Goal: Use online tool/utility: Utilize a website feature to perform a specific function

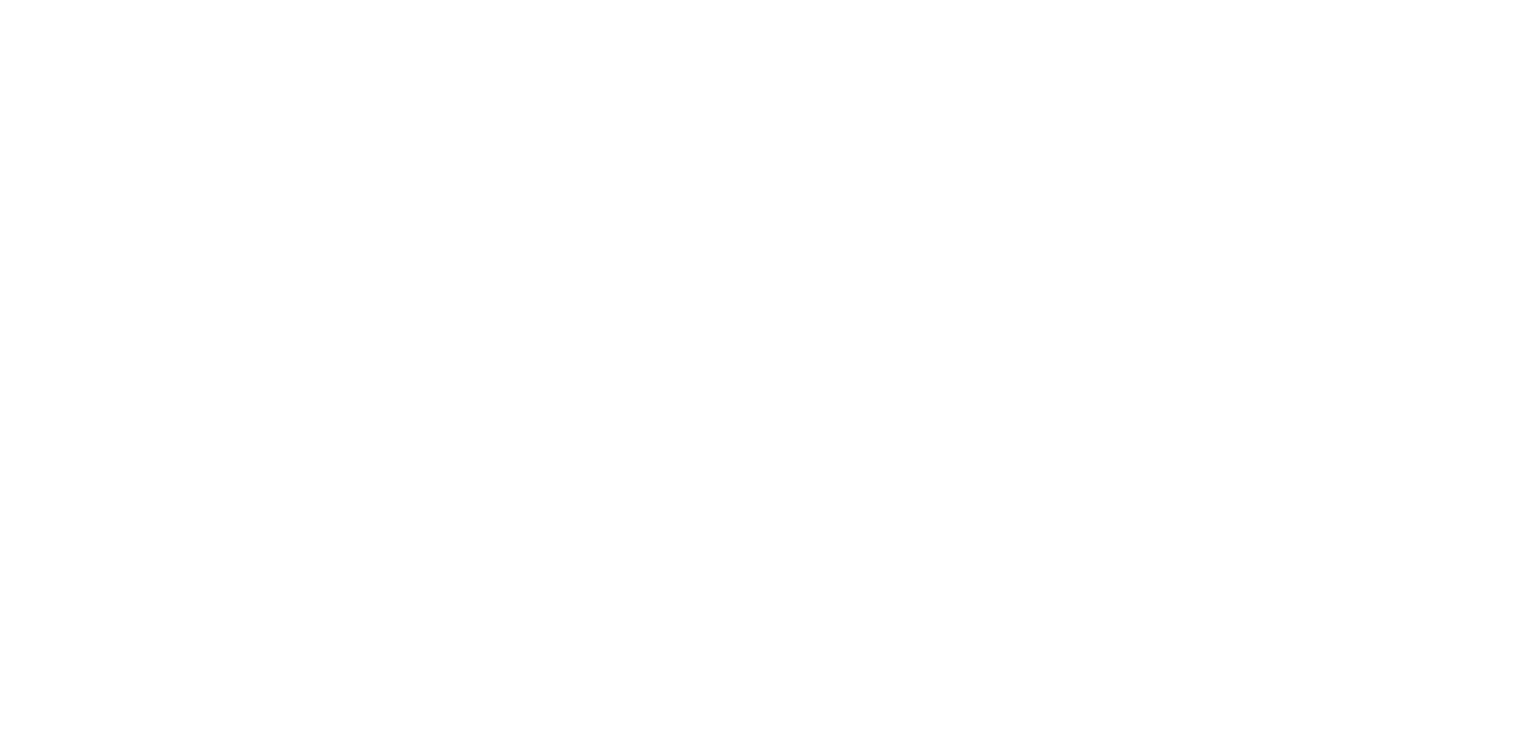
click at [726, 173] on div at bounding box center [767, 377] width 1534 height 755
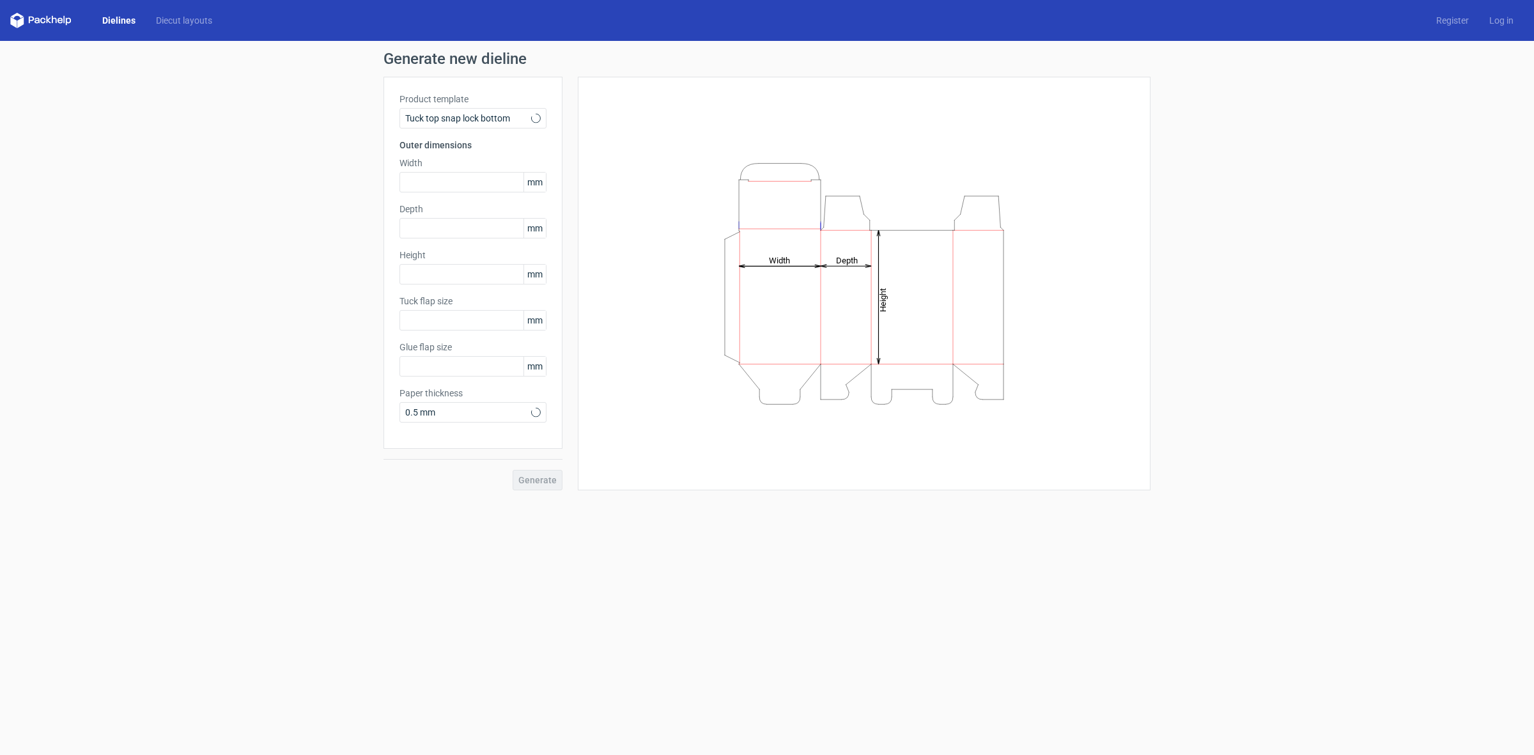
type input "15"
type input "10"
click at [464, 186] on input "text" at bounding box center [472, 182] width 147 height 20
click at [441, 272] on input "text" at bounding box center [472, 274] width 147 height 20
type input "150"
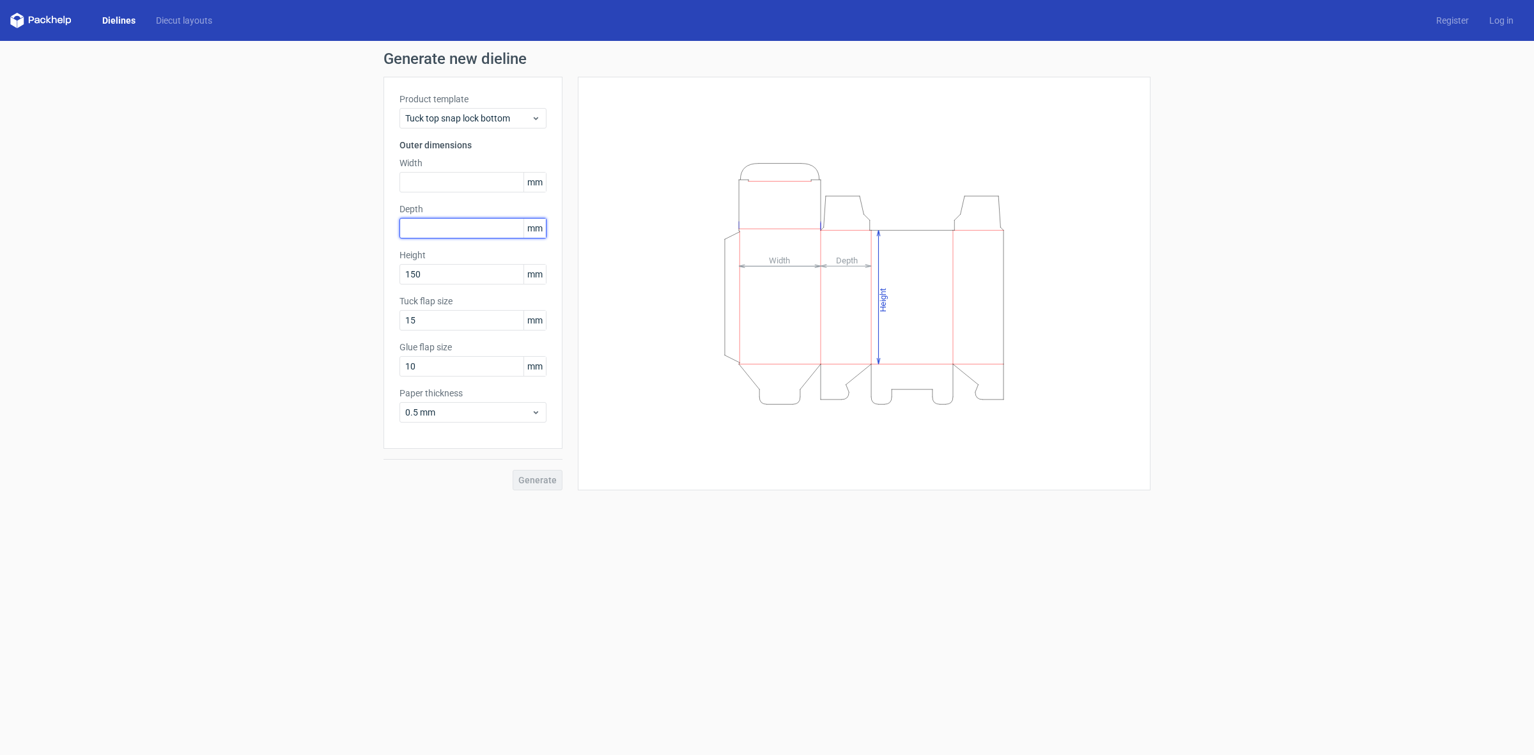
click at [439, 234] on input "text" at bounding box center [472, 228] width 147 height 20
click at [435, 176] on input "text" at bounding box center [472, 182] width 147 height 20
type input "260"
click at [460, 238] on div "Product template Tuck top snap lock bottom Outer dimensions Width 260 mm Depth …" at bounding box center [472, 263] width 179 height 372
click at [458, 235] on input "text" at bounding box center [472, 228] width 147 height 20
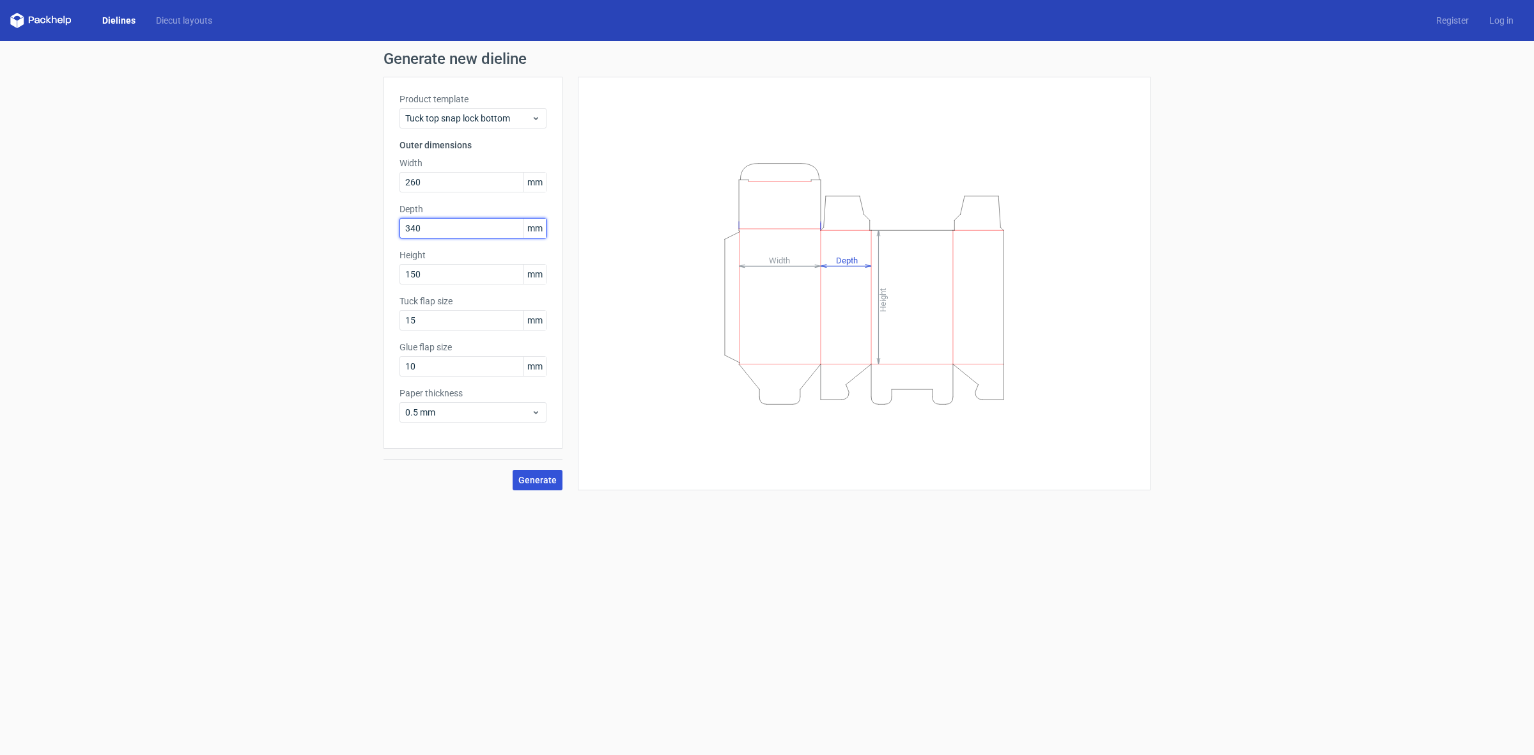
type input "340"
click at [548, 476] on span "Generate" at bounding box center [537, 480] width 38 height 9
click at [542, 481] on circle at bounding box center [537, 479] width 15 height 15
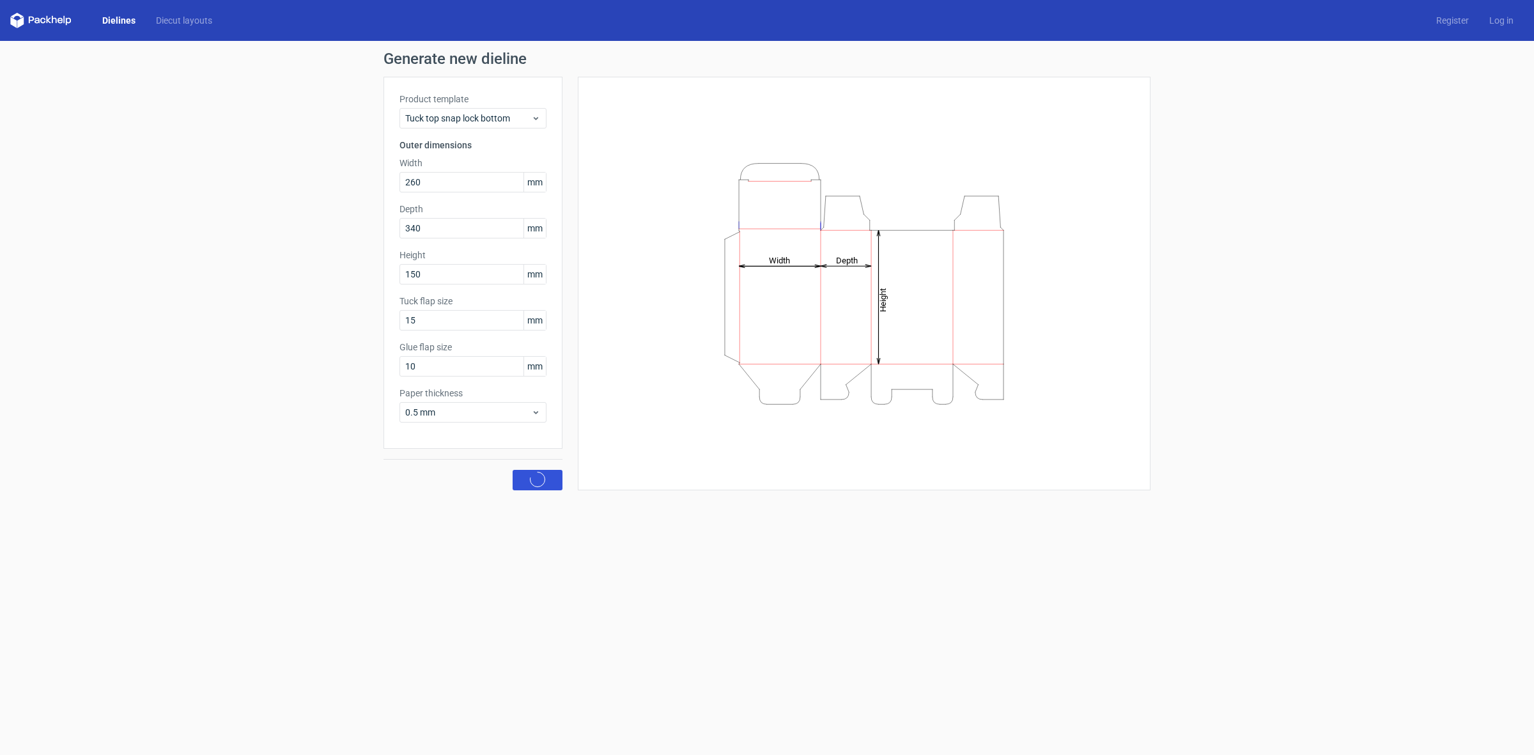
click at [542, 481] on circle at bounding box center [537, 479] width 15 height 15
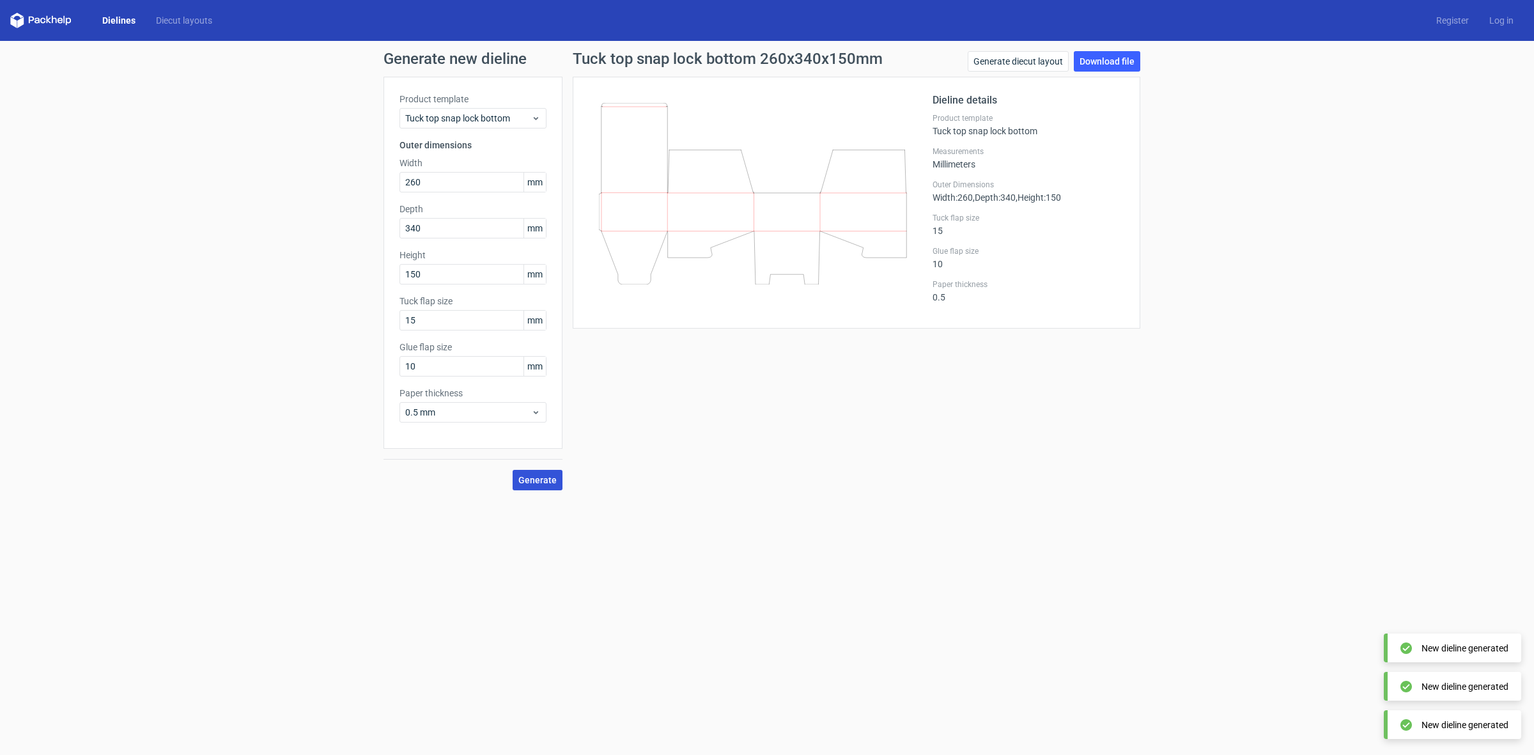
click at [534, 481] on span "Generate" at bounding box center [537, 480] width 38 height 9
click at [185, 15] on link "Diecut layouts" at bounding box center [184, 20] width 77 height 13
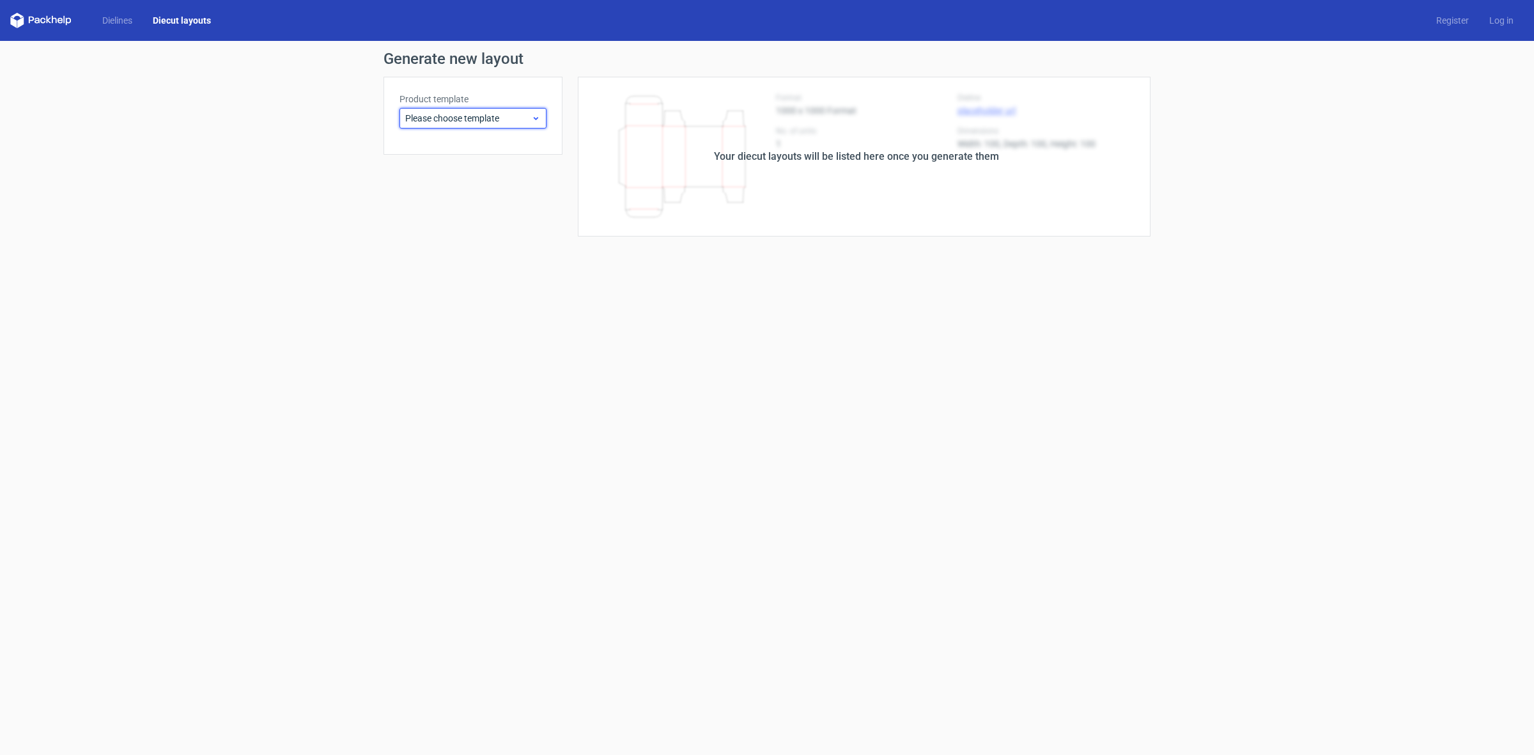
click at [479, 116] on span "Please choose template" at bounding box center [468, 118] width 126 height 13
click at [475, 190] on div "Tuck top snap lock bottom" at bounding box center [473, 187] width 137 height 20
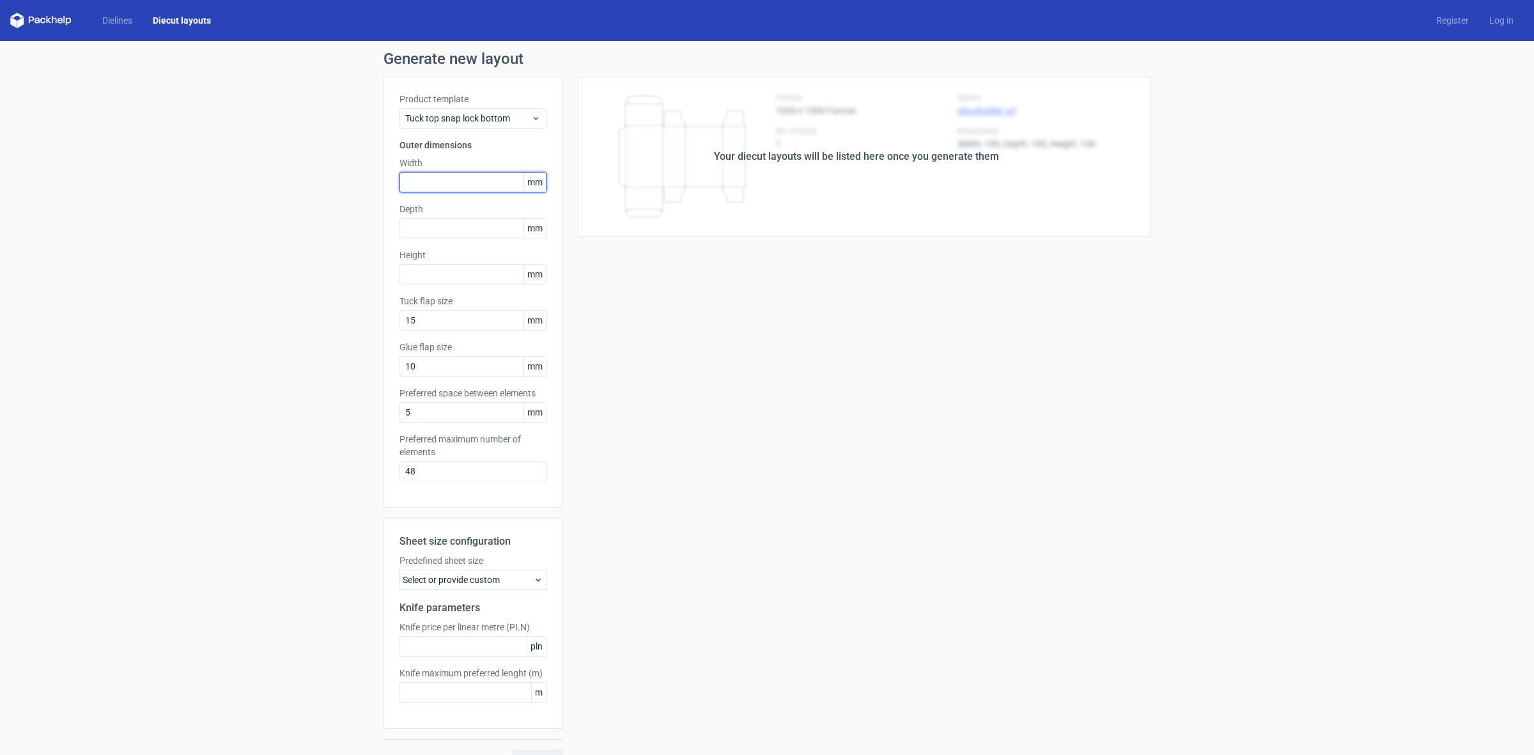
click at [431, 189] on input "text" at bounding box center [472, 182] width 147 height 20
type input "260"
click at [417, 273] on input "text" at bounding box center [472, 274] width 147 height 20
type input "150"
click at [447, 234] on input "text" at bounding box center [472, 228] width 147 height 20
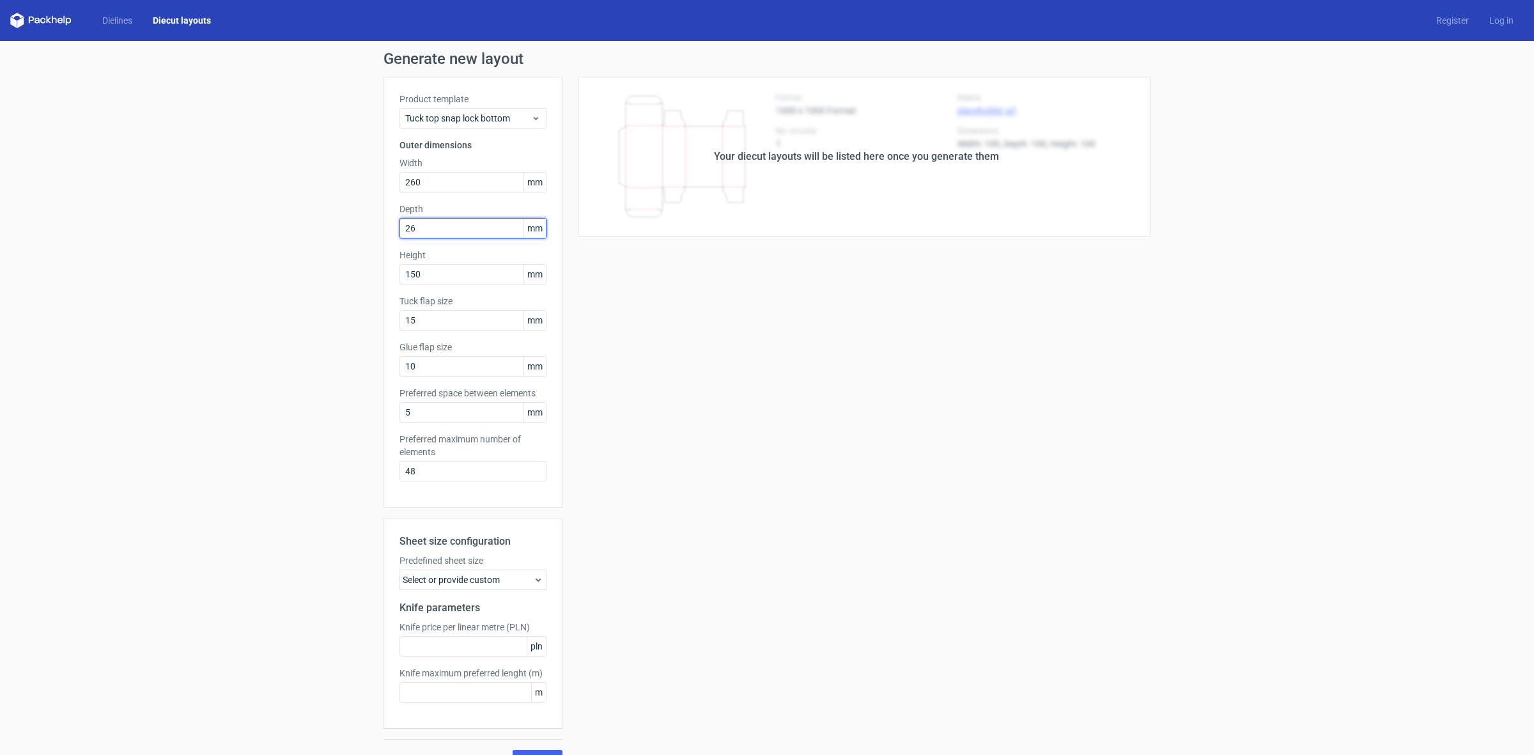
type input "2"
type input "340"
click at [591, 372] on div "Your diecut layouts will be listed here once you generate them Height Depth Wid…" at bounding box center [856, 423] width 588 height 693
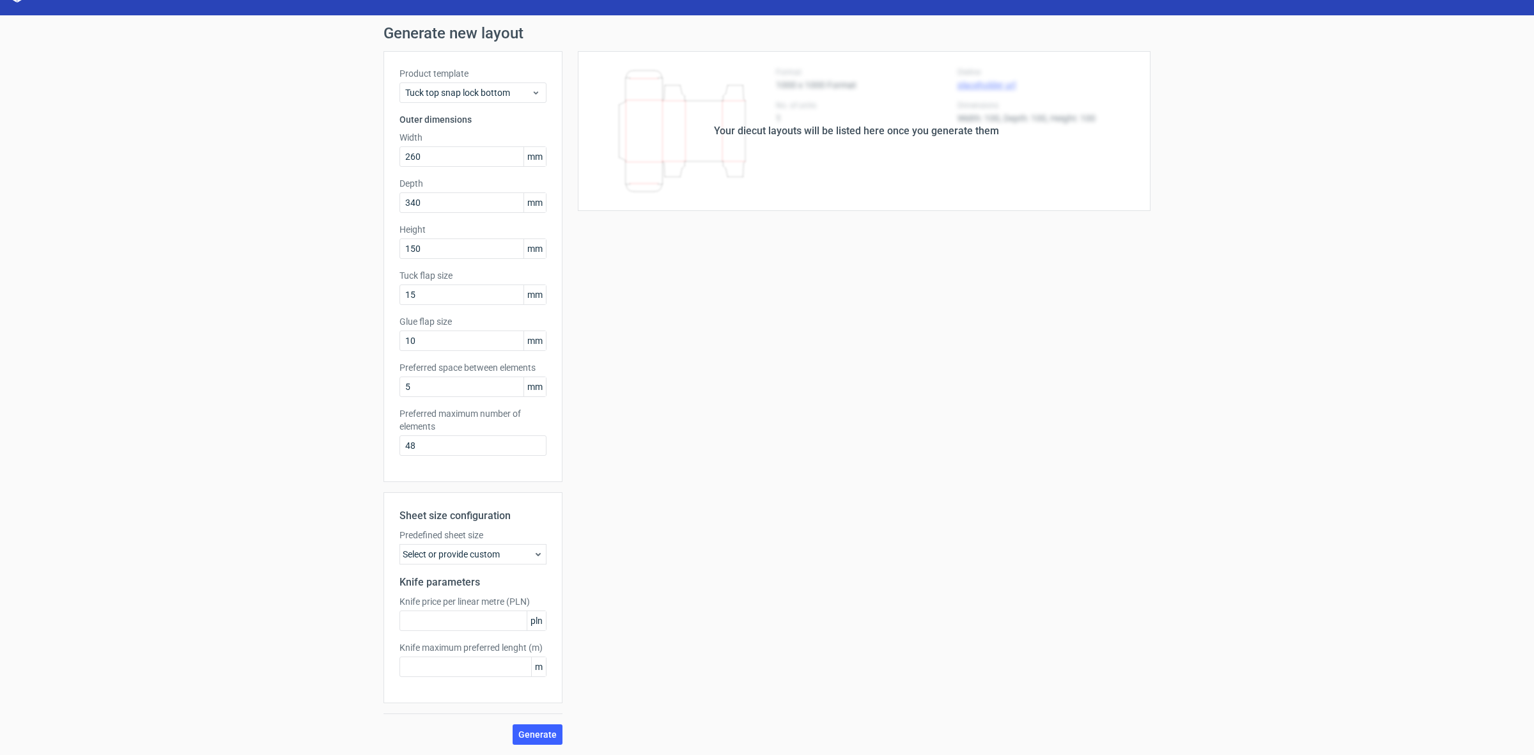
click at [543, 736] on span "Generate" at bounding box center [537, 734] width 38 height 9
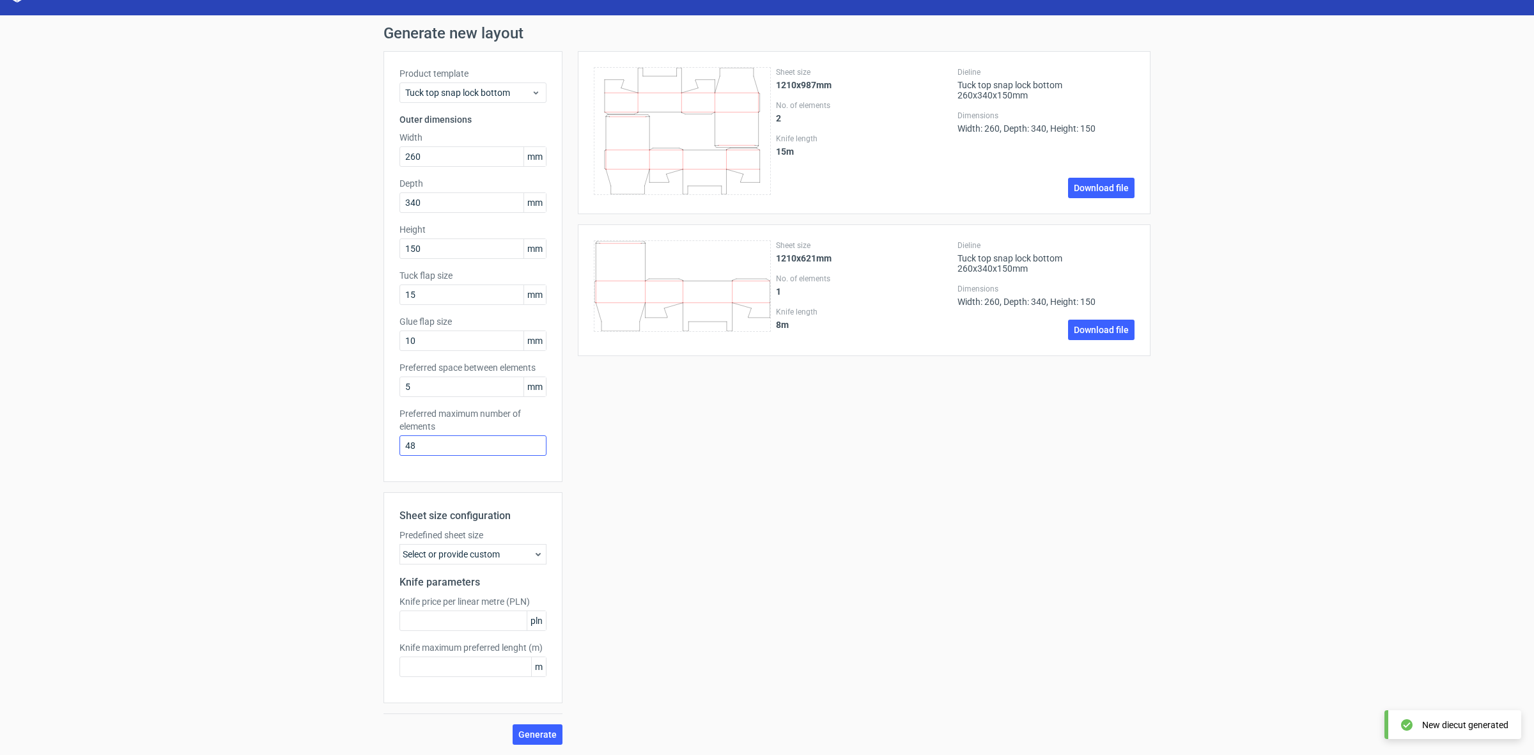
scroll to position [0, 0]
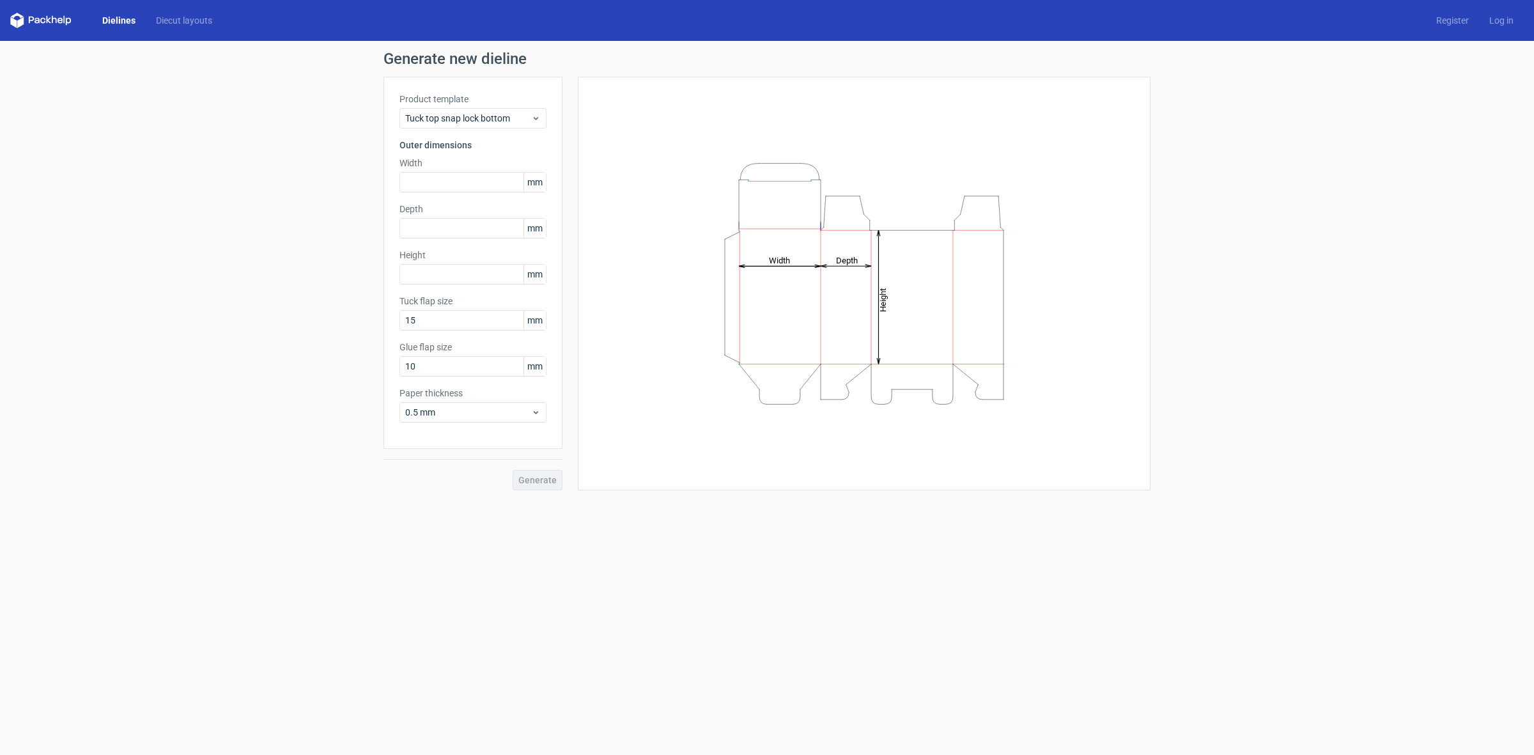
click at [890, 311] on icon "Height Depth Width" at bounding box center [863, 284] width 383 height 256
click at [790, 270] on icon "Height Depth Width" at bounding box center [863, 284] width 383 height 256
click at [537, 187] on span "mm" at bounding box center [534, 182] width 22 height 19
click at [536, 187] on span "mm" at bounding box center [534, 182] width 22 height 19
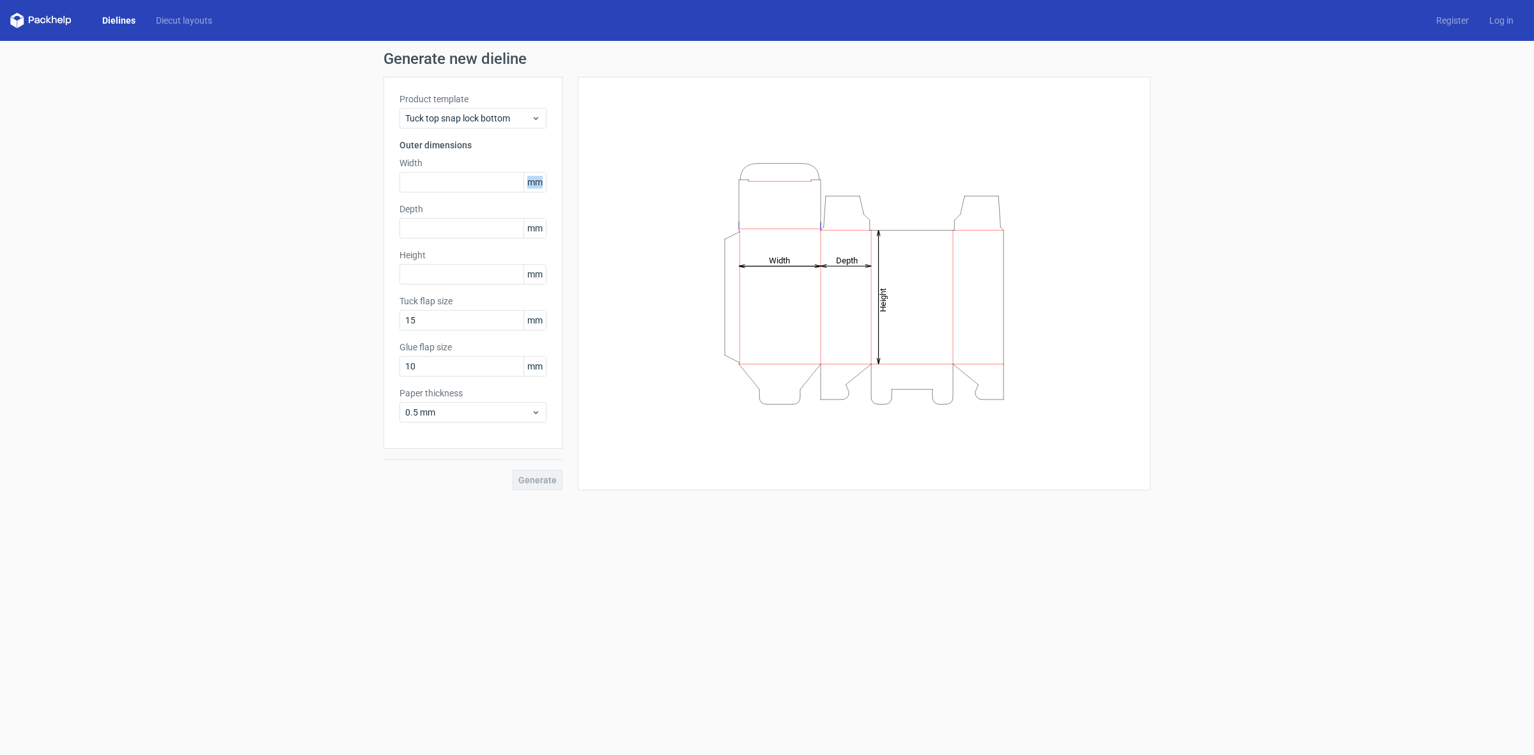
click at [536, 187] on span "mm" at bounding box center [534, 182] width 22 height 19
click at [585, 183] on div "Height Depth Width" at bounding box center [864, 284] width 573 height 414
click at [518, 117] on span "Tuck top snap lock bottom" at bounding box center [468, 118] width 126 height 13
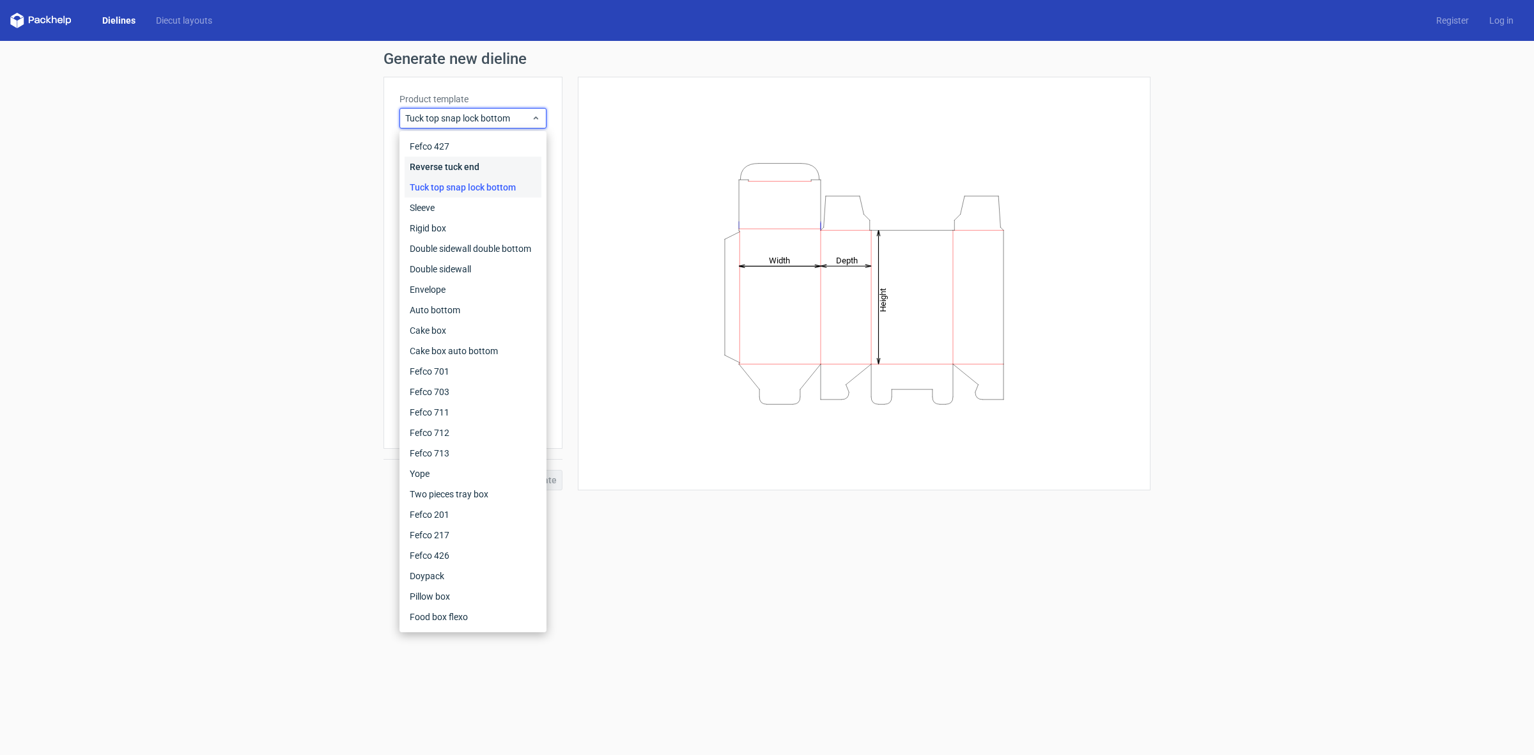
click at [493, 157] on div "Reverse tuck end" at bounding box center [473, 167] width 137 height 20
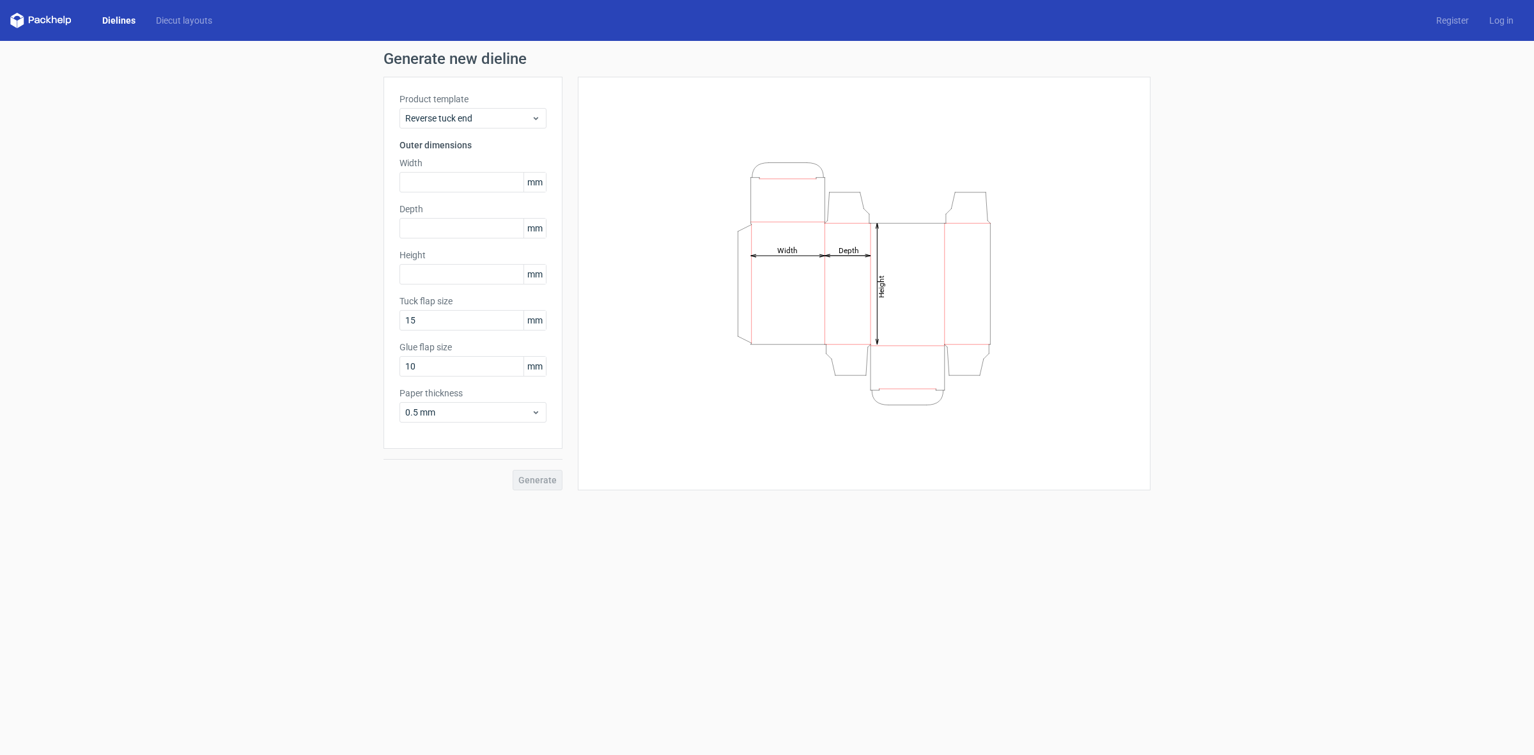
click at [490, 132] on div "Product template Reverse tuck end Outer dimensions Width mm Depth mm Height [PE…" at bounding box center [472, 263] width 179 height 372
click at [460, 119] on span "Reverse tuck end" at bounding box center [468, 118] width 126 height 13
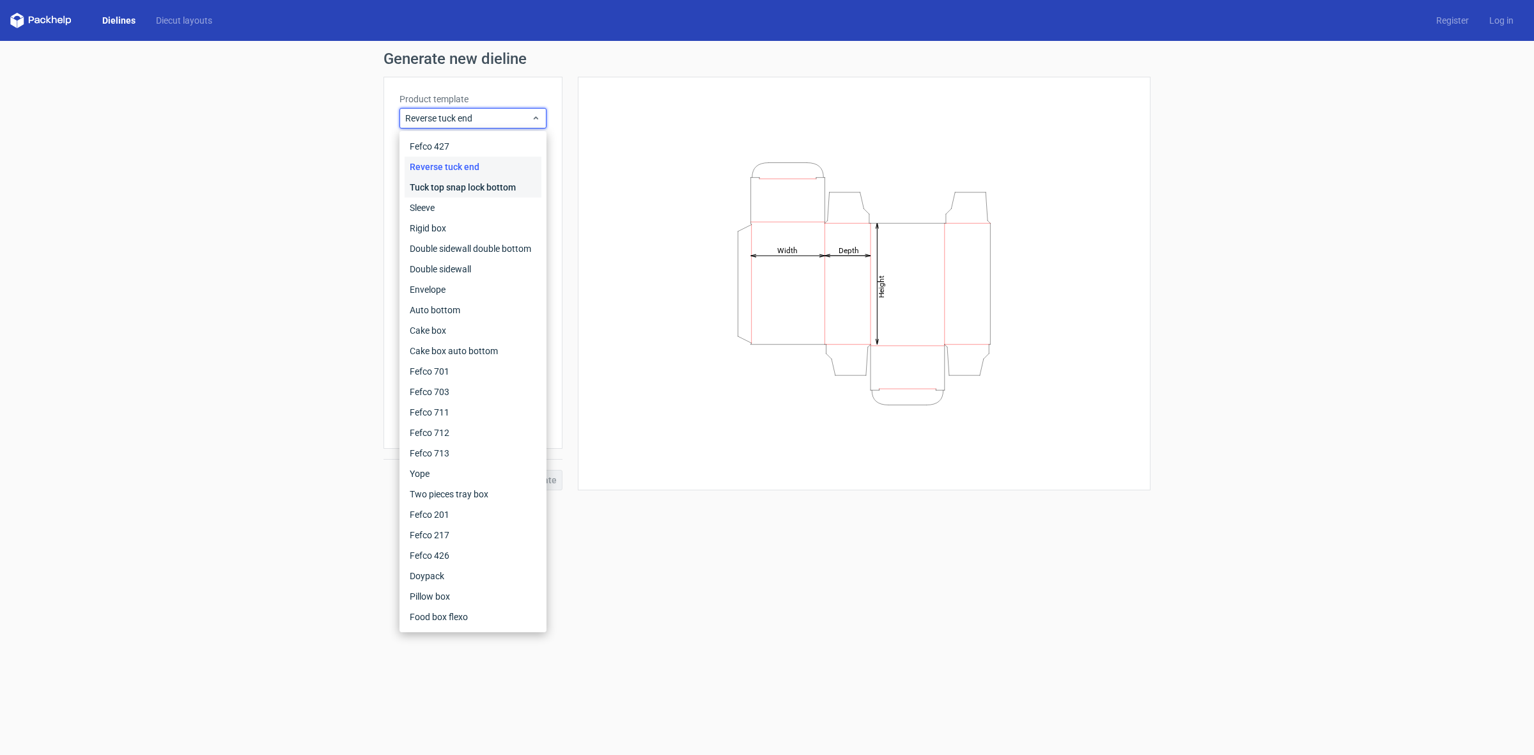
click at [442, 187] on div "Tuck top snap lock bottom" at bounding box center [473, 187] width 137 height 20
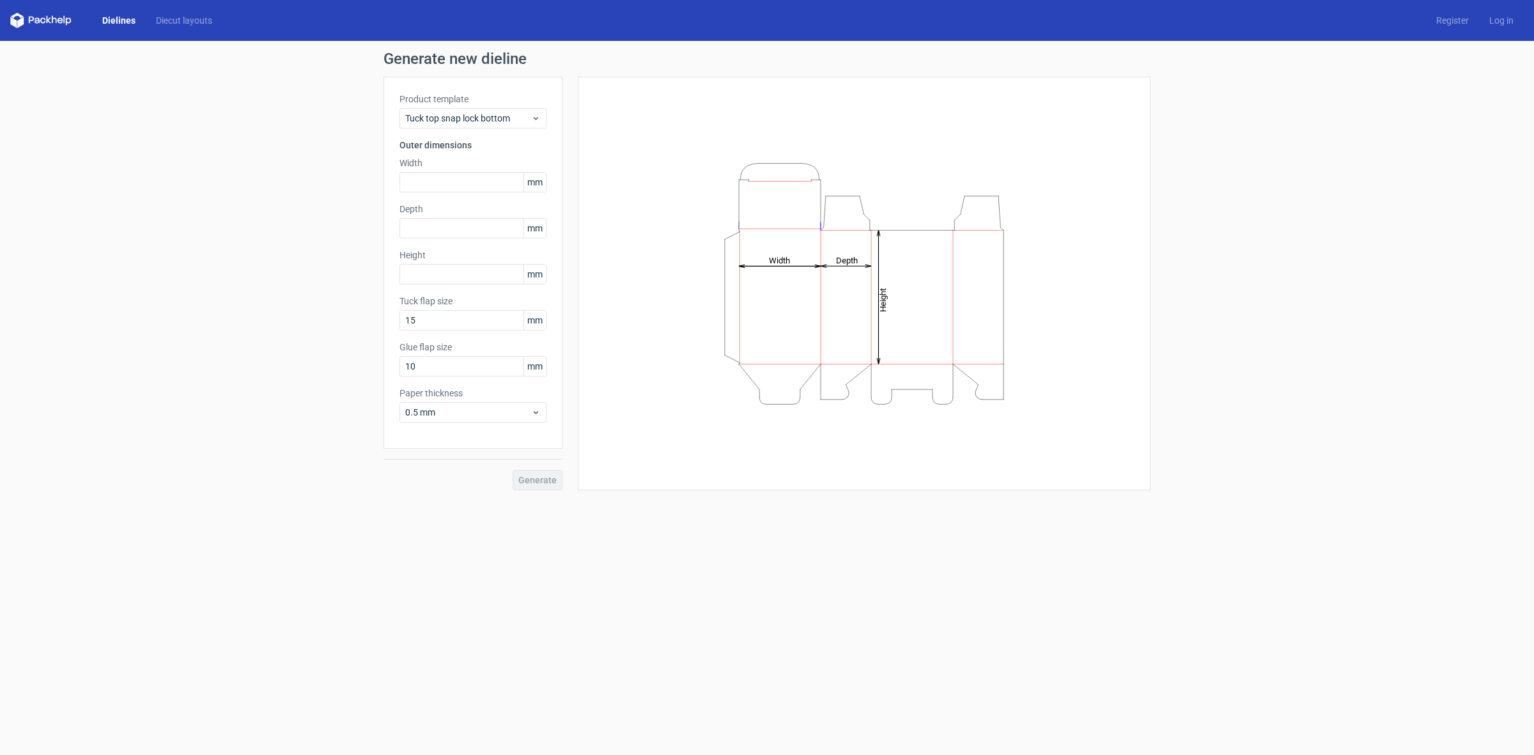
click at [439, 128] on div "Product template Tuck top snap lock bottom Outer dimensions Width mm Depth mm H…" at bounding box center [472, 263] width 179 height 372
click at [439, 128] on div "Tuck top snap lock bottom" at bounding box center [472, 118] width 147 height 20
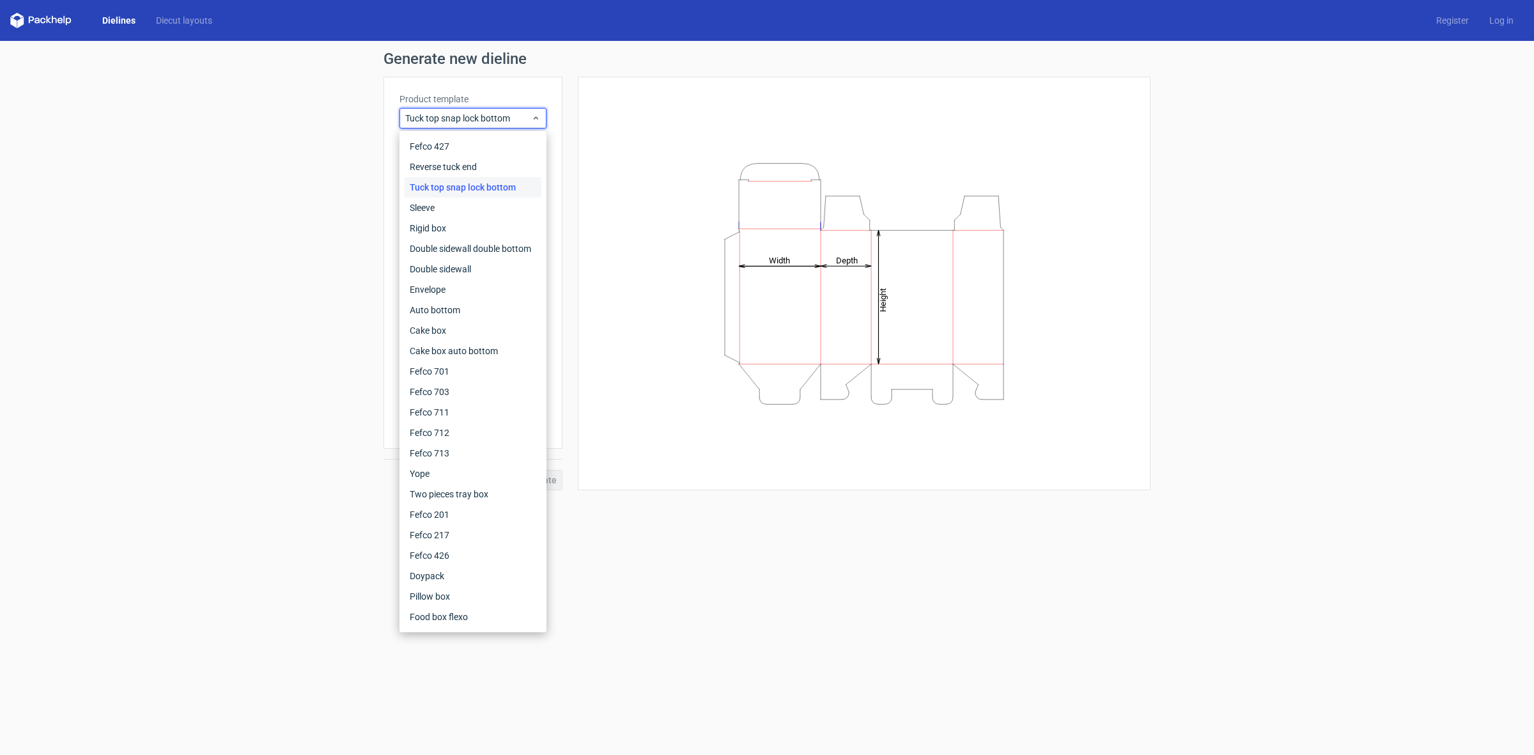
click at [458, 195] on div "Tuck top snap lock bottom" at bounding box center [473, 187] width 137 height 20
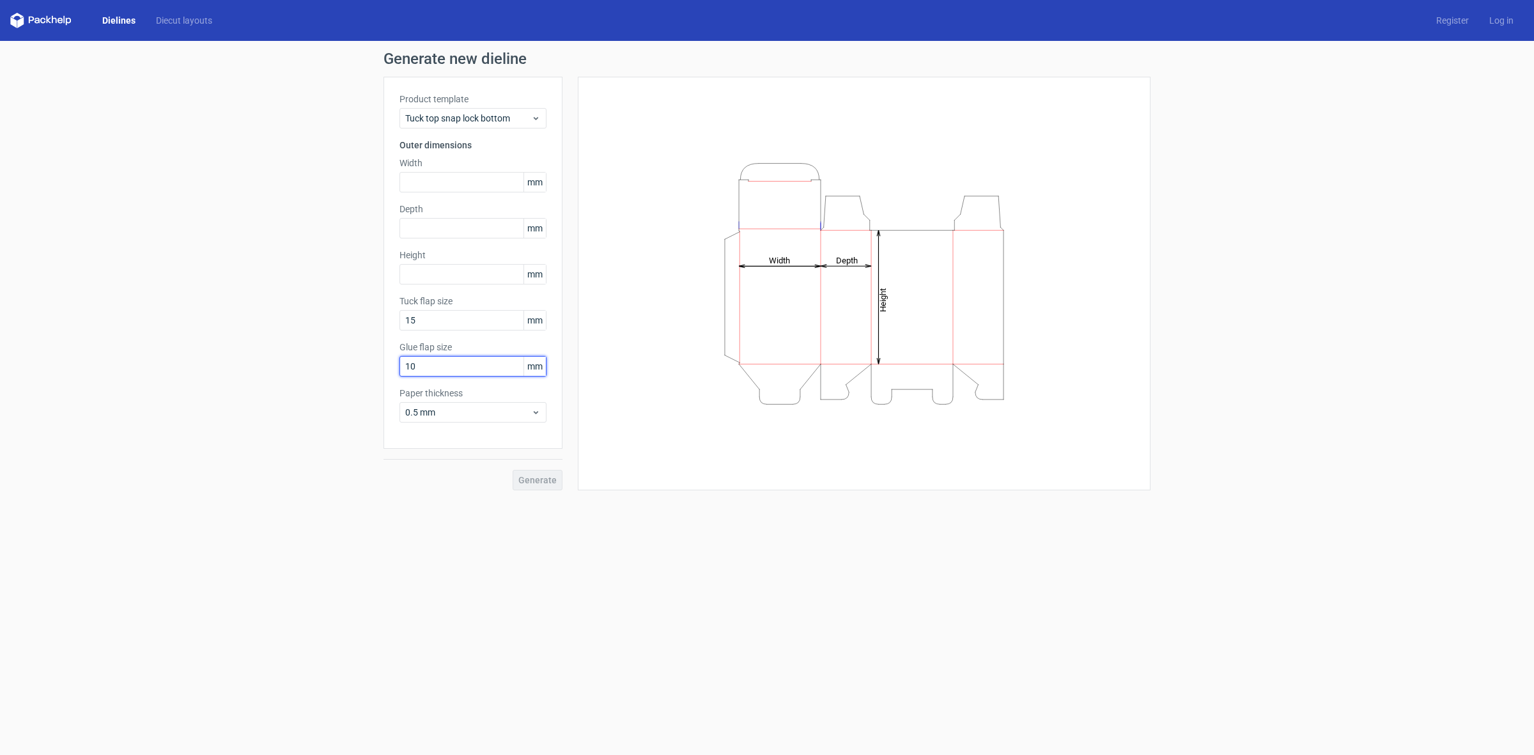
click at [423, 363] on input "10" at bounding box center [472, 366] width 147 height 20
type input "15"
click at [460, 417] on span "0.5 mm" at bounding box center [468, 412] width 126 height 13
click at [633, 352] on div "Height Depth Width" at bounding box center [864, 284] width 541 height 382
